Goal: Navigation & Orientation: Find specific page/section

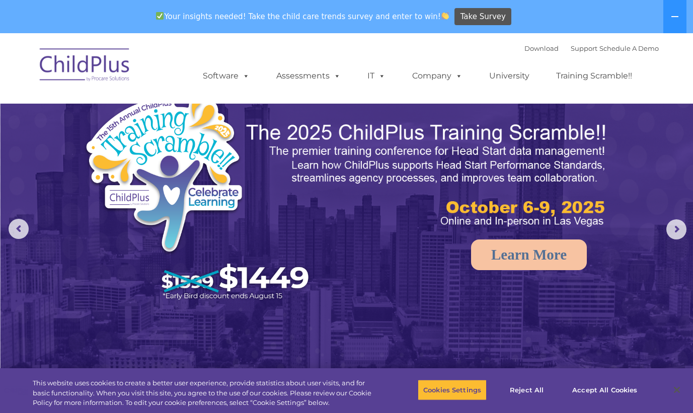
select select "MEDIUM"
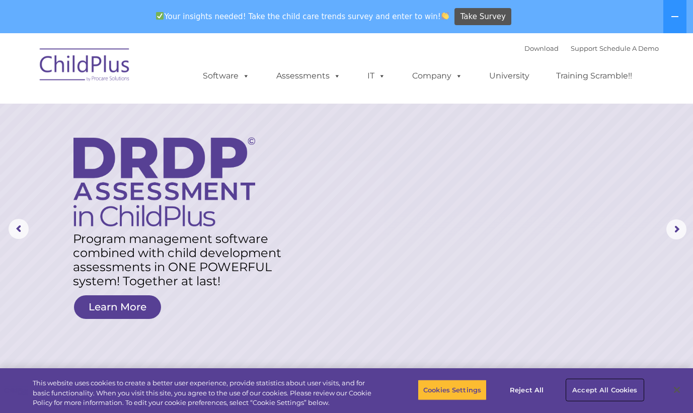
click at [617, 389] on button "Accept All Cookies" at bounding box center [605, 389] width 76 height 21
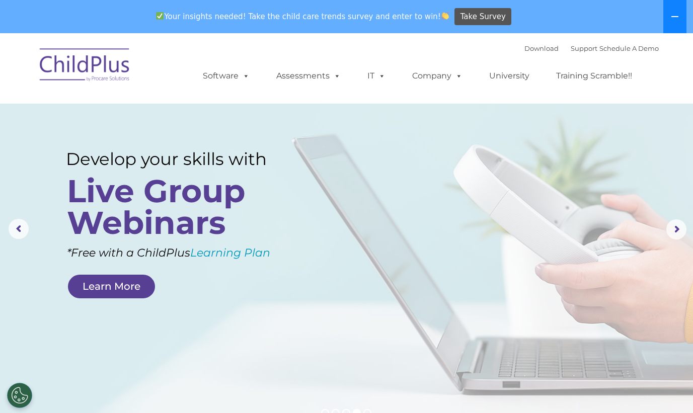
click at [678, 12] on button at bounding box center [674, 16] width 23 height 33
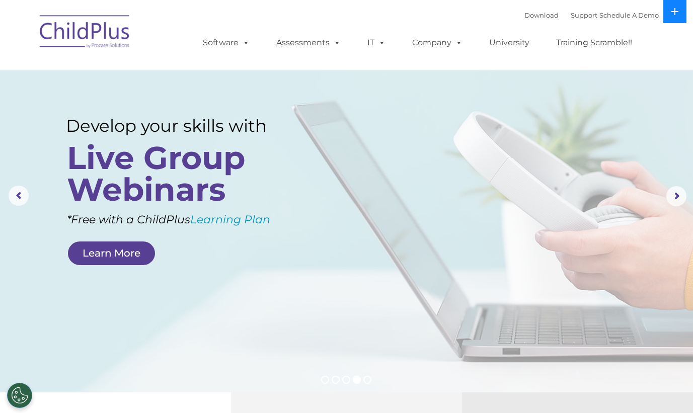
click at [672, 18] on button at bounding box center [674, 11] width 23 height 23
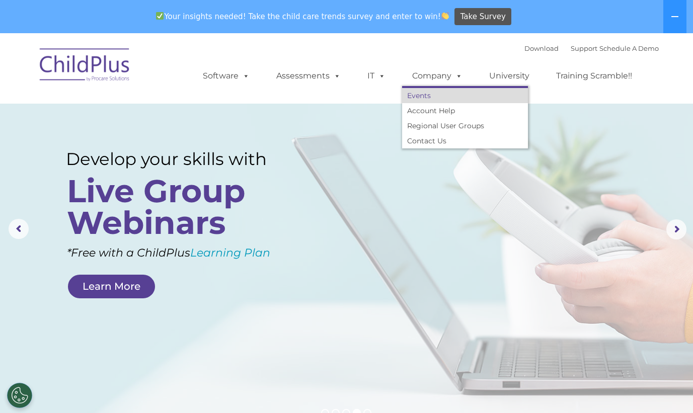
click at [407, 95] on link "Events" at bounding box center [465, 95] width 126 height 15
